Goal: Task Accomplishment & Management: Use online tool/utility

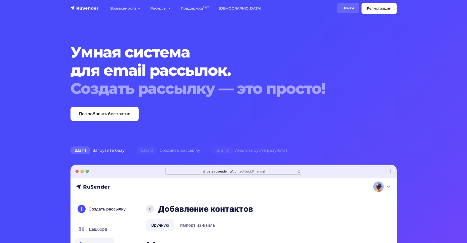
click at [345, 7] on link "Войти" at bounding box center [348, 8] width 22 height 10
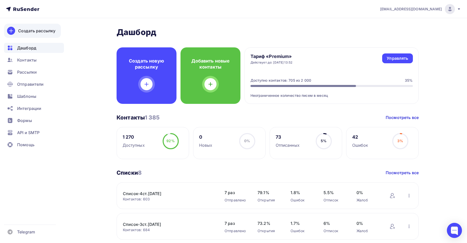
click at [29, 31] on div "Создать рассылку" at bounding box center [36, 31] width 37 height 6
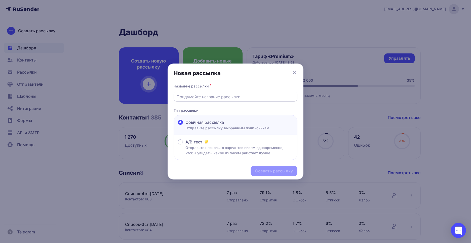
click at [186, 96] on input "text" at bounding box center [236, 97] width 118 height 6
click at [200, 97] on input "Информаци я" at bounding box center [236, 97] width 118 height 6
type input "Информация"
click at [269, 169] on div "Создать рассылку" at bounding box center [274, 171] width 38 height 6
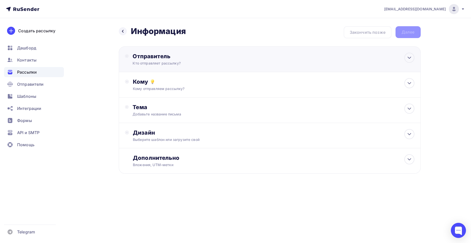
click at [154, 56] on div "Отправитель" at bounding box center [187, 56] width 109 height 7
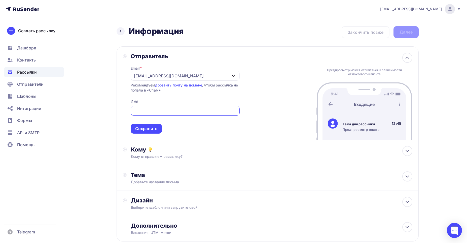
click at [150, 110] on input "text" at bounding box center [184, 111] width 103 height 6
type input "[PERSON_NAME]"
click at [145, 129] on div "Сохранить" at bounding box center [146, 129] width 22 height 6
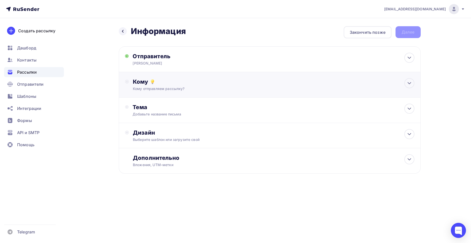
click at [141, 81] on div "Кому" at bounding box center [273, 81] width 281 height 7
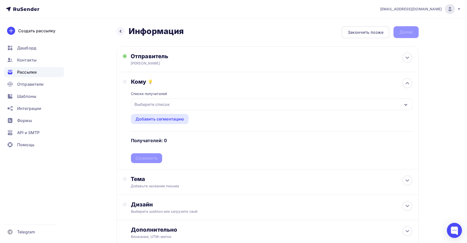
drag, startPoint x: 406, startPoint y: 103, endPoint x: 403, endPoint y: 104, distance: 2.7
click at [406, 103] on icon "button" at bounding box center [406, 105] width 4 height 4
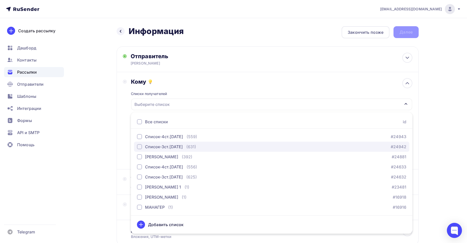
drag, startPoint x: 139, startPoint y: 145, endPoint x: 148, endPoint y: 146, distance: 9.4
click at [139, 145] on div "button" at bounding box center [139, 146] width 5 height 5
click at [190, 102] on div "Список-3ст.[DATE]" at bounding box center [271, 104] width 281 height 12
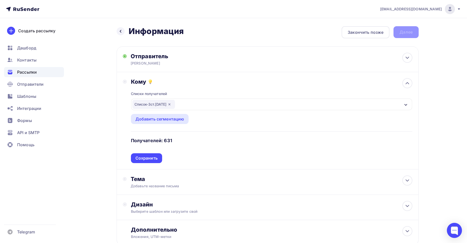
click at [154, 157] on div "Сохранить" at bounding box center [146, 158] width 22 height 6
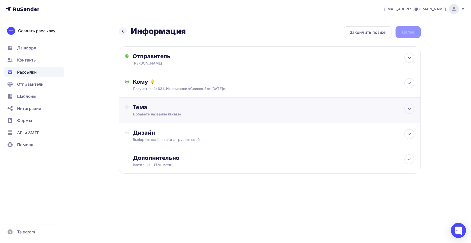
click at [139, 107] on div "Тема" at bounding box center [182, 106] width 99 height 7
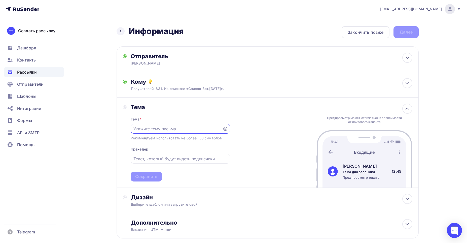
click at [141, 126] on input "text" at bounding box center [176, 129] width 86 height 6
paste input "ДОП.СКИДКА 10% к скидке партнера"
type input "ДОП.СКИДКА 10% к скидке партнера"
click at [140, 176] on div "Сохранить" at bounding box center [146, 176] width 22 height 6
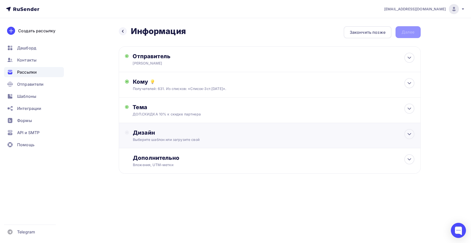
click at [142, 129] on div "Дизайн" at bounding box center [273, 132] width 281 height 7
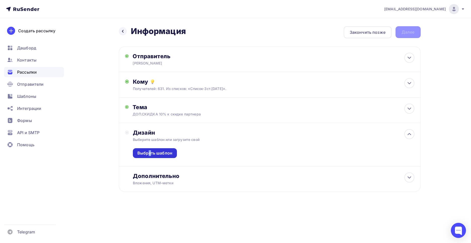
click at [150, 155] on div "Выбрать шаблон" at bounding box center [154, 153] width 35 height 6
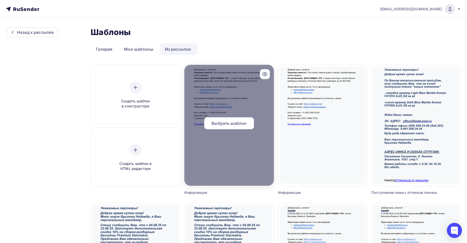
click at [220, 125] on span "Выбрать шаблон" at bounding box center [228, 123] width 35 height 6
click at [229, 121] on span "Выбрать шаблон" at bounding box center [228, 123] width 35 height 6
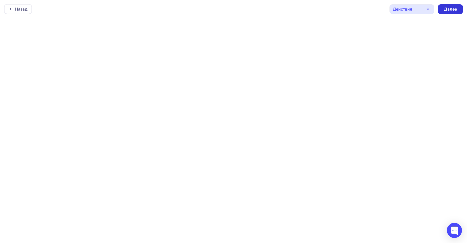
click at [451, 8] on div "Далее" at bounding box center [450, 9] width 13 height 6
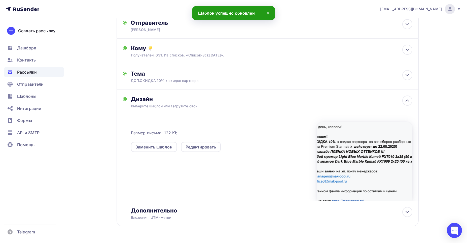
scroll to position [49, 0]
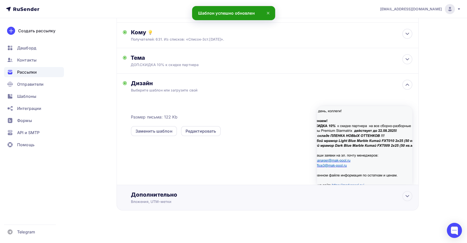
click at [142, 194] on div "Дополнительно" at bounding box center [271, 194] width 281 height 7
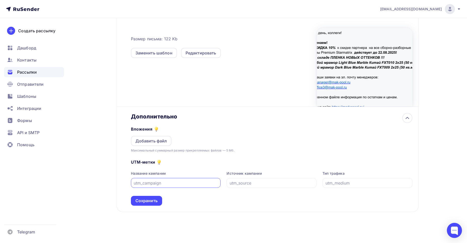
scroll to position [129, 0]
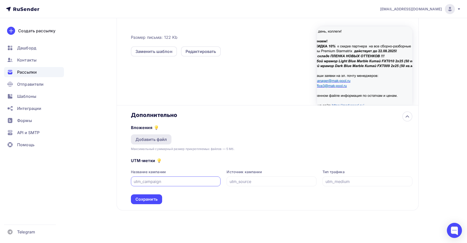
click at [161, 138] on div "Добавить файл" at bounding box center [151, 139] width 32 height 6
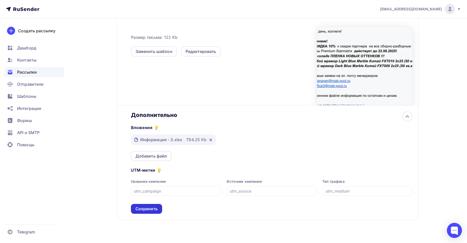
click at [146, 208] on div "Сохранить" at bounding box center [146, 209] width 22 height 6
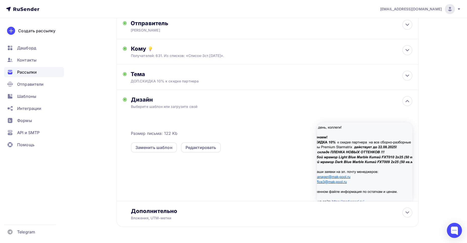
scroll to position [0, 0]
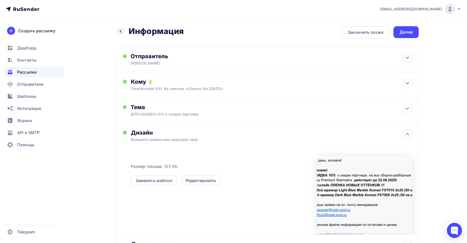
click at [409, 33] on div "Далее" at bounding box center [406, 32] width 13 height 6
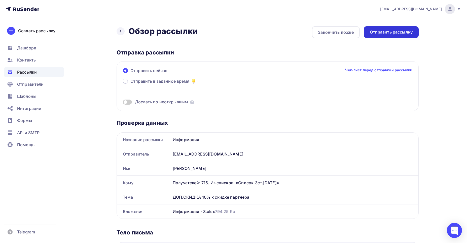
click at [387, 30] on div "Отправить рассылку" at bounding box center [391, 32] width 43 height 6
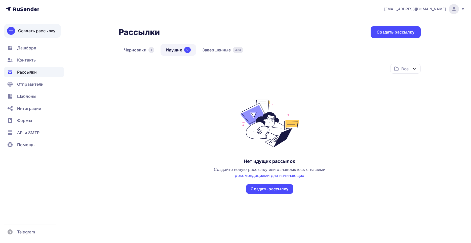
click at [27, 30] on div "Создать рассылку" at bounding box center [36, 31] width 37 height 6
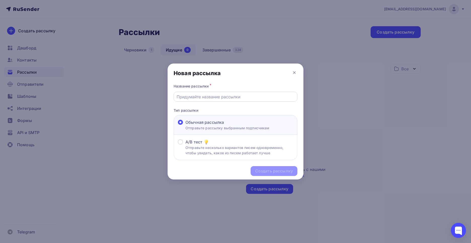
click at [188, 97] on input "text" at bounding box center [236, 97] width 118 height 6
type input "Информация"
drag, startPoint x: 276, startPoint y: 172, endPoint x: 272, endPoint y: 168, distance: 5.2
click at [275, 171] on div "Создать рассылку" at bounding box center [274, 171] width 38 height 6
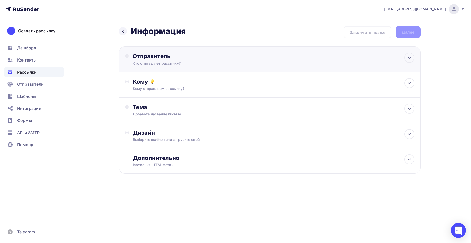
click at [141, 55] on div "Отправитель" at bounding box center [187, 56] width 109 height 7
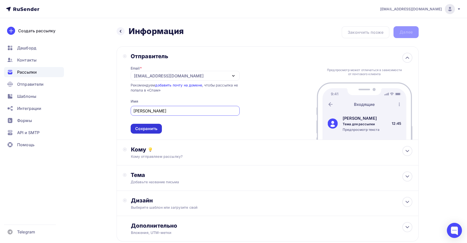
type input "[PERSON_NAME]"
click at [144, 127] on div "Сохранить" at bounding box center [146, 129] width 22 height 6
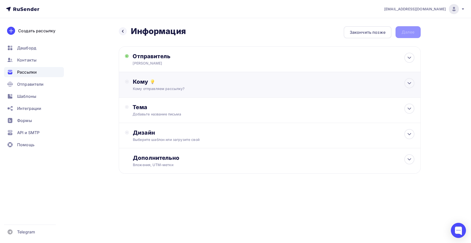
click at [145, 81] on div "Кому" at bounding box center [273, 81] width 281 height 7
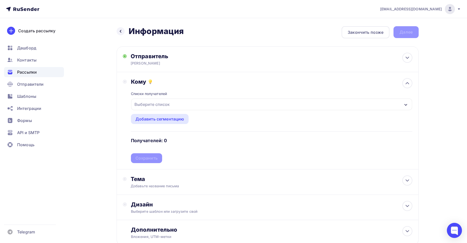
click at [405, 103] on icon "button" at bounding box center [406, 105] width 4 height 4
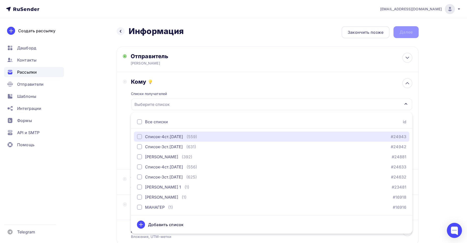
drag, startPoint x: 138, startPoint y: 137, endPoint x: 156, endPoint y: 128, distance: 19.4
click at [139, 137] on div "button" at bounding box center [139, 136] width 5 height 5
click at [184, 103] on div "Список-4ст.[DATE]" at bounding box center [271, 104] width 281 height 12
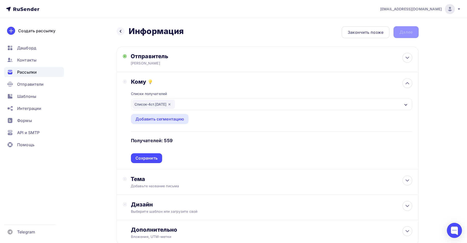
click at [143, 157] on div "Сохранить" at bounding box center [146, 158] width 22 height 6
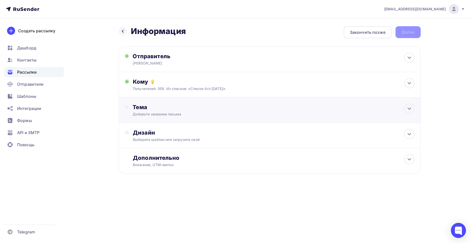
click at [141, 107] on div "Тема" at bounding box center [182, 106] width 99 height 7
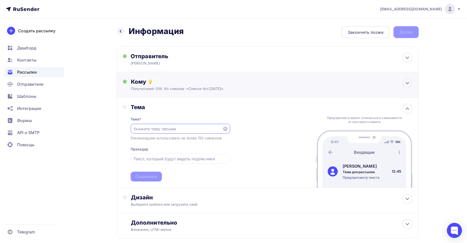
click at [217, 86] on div "Получателей: 559. Из списков: «Список-4ст.[DATE]»." at bounding box center [258, 88] width 254 height 5
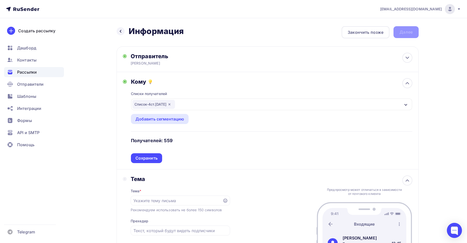
click at [136, 154] on div "Сохранить" at bounding box center [146, 158] width 31 height 10
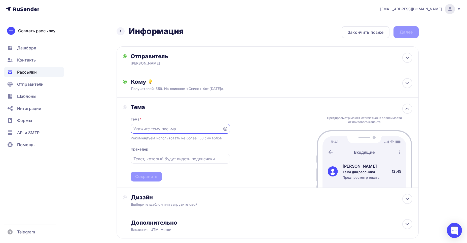
paste input "ДОП.СКИДКА 10%"
type input "ДОП.СКИДКА 10%"
click at [144, 177] on div "Сохранить" at bounding box center [146, 176] width 22 height 6
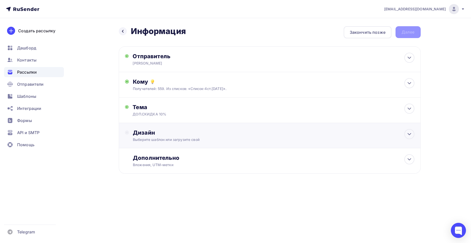
click at [146, 133] on div "Дизайн" at bounding box center [273, 132] width 281 height 7
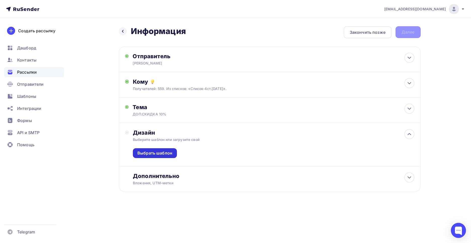
click at [146, 154] on div "Выбрать шаблон" at bounding box center [154, 153] width 35 height 6
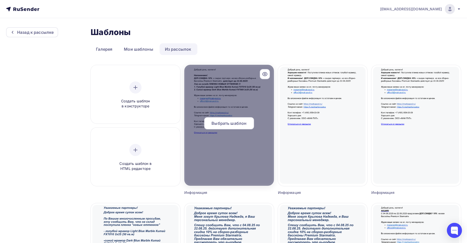
click at [232, 124] on span "Выбрать шаблон" at bounding box center [228, 123] width 35 height 6
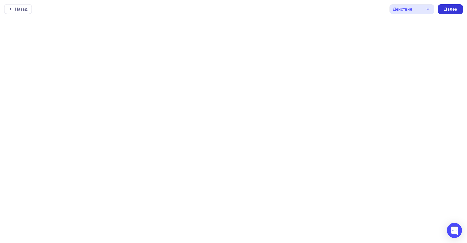
click at [451, 8] on div "Далее" at bounding box center [450, 9] width 13 height 6
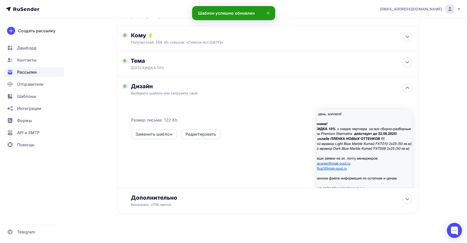
scroll to position [49, 0]
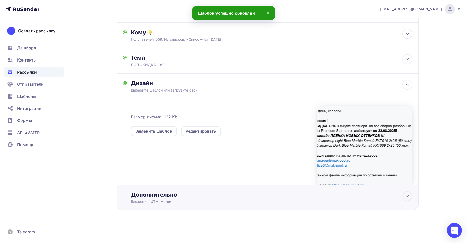
click at [150, 195] on div "Дополнительно" at bounding box center [271, 194] width 281 height 7
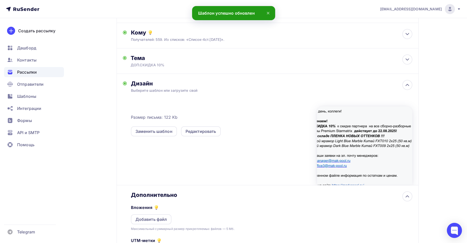
scroll to position [0, 0]
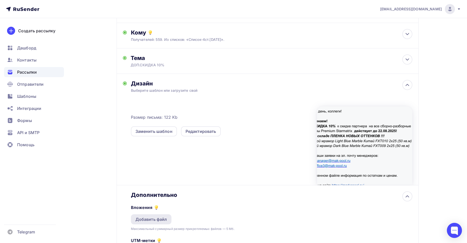
click at [144, 219] on div "Добавить файл" at bounding box center [151, 219] width 32 height 6
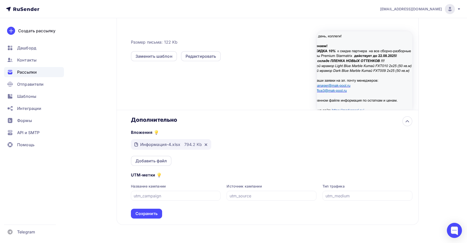
scroll to position [138, 0]
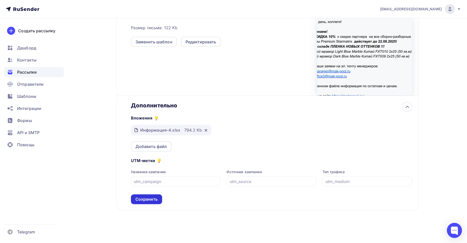
click at [143, 199] on div "Сохранить" at bounding box center [146, 199] width 22 height 6
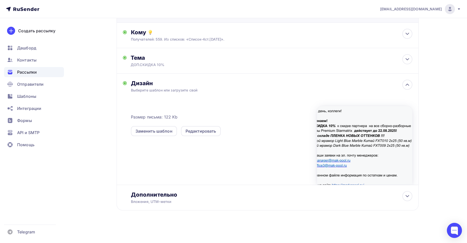
scroll to position [0, 0]
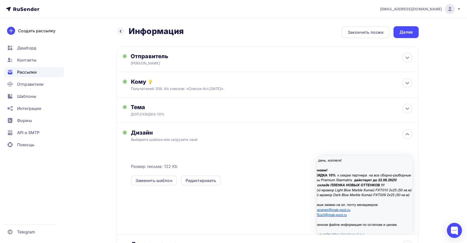
click at [412, 32] on div "Далее" at bounding box center [406, 32] width 13 height 6
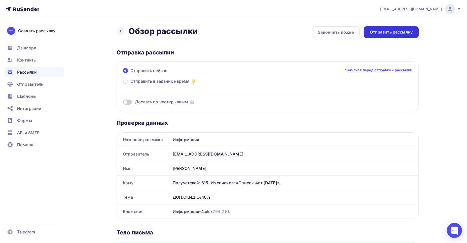
click at [387, 32] on div "Отправить рассылку" at bounding box center [391, 32] width 43 height 6
